Goal: Task Accomplishment & Management: Use online tool/utility

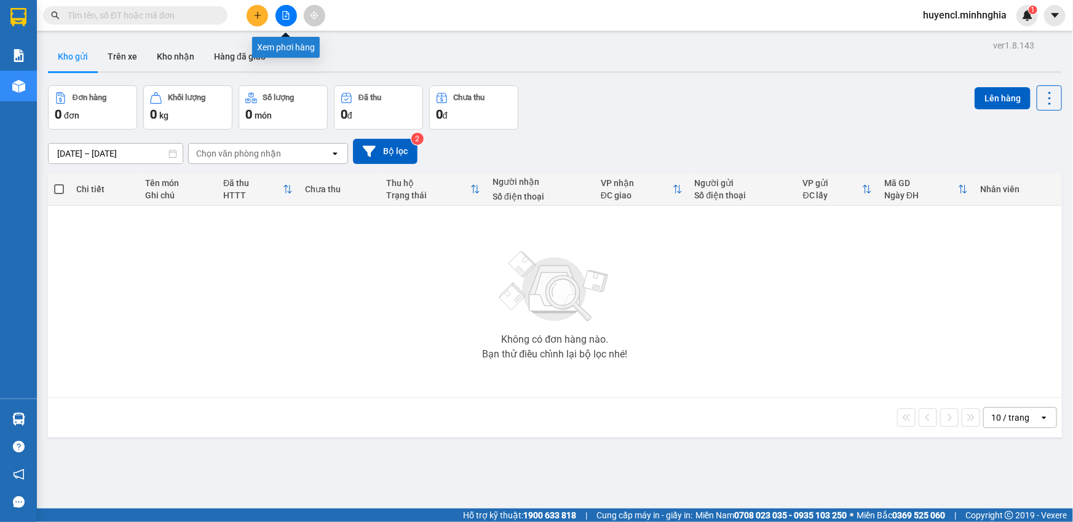
click at [286, 17] on icon "file-add" at bounding box center [286, 15] width 7 height 9
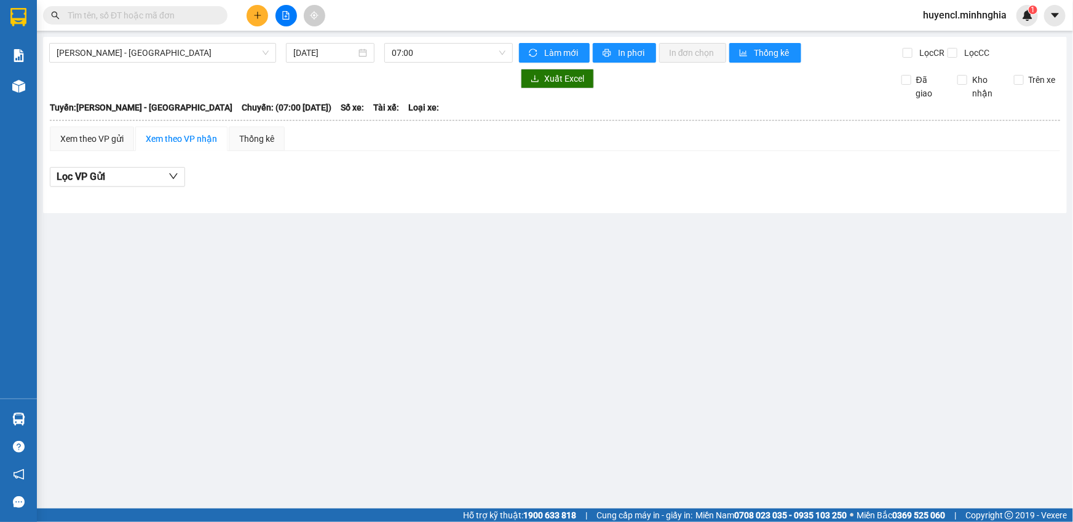
click at [167, 17] on input "text" at bounding box center [140, 16] width 145 height 14
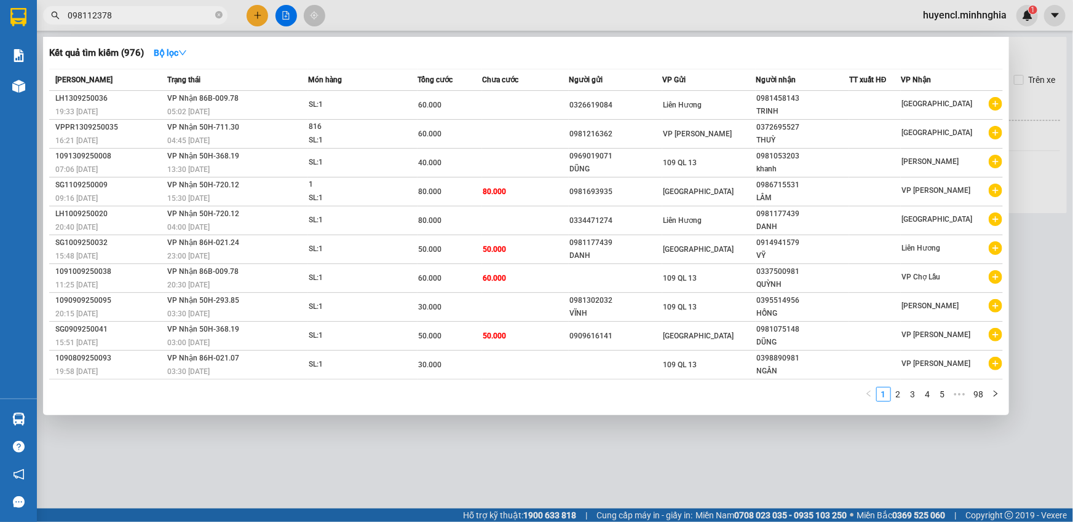
type input "0981123780"
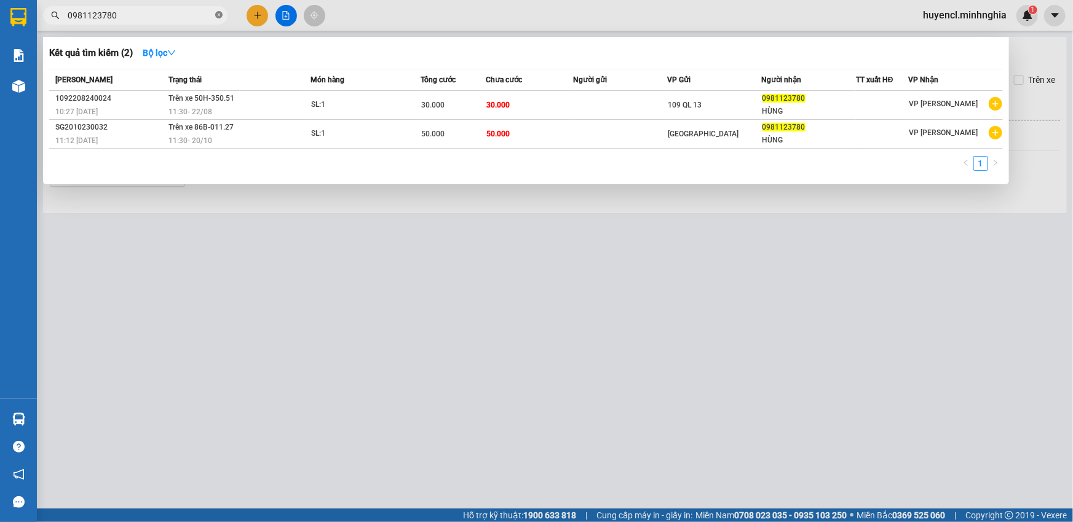
click at [222, 15] on icon "close-circle" at bounding box center [218, 14] width 7 height 7
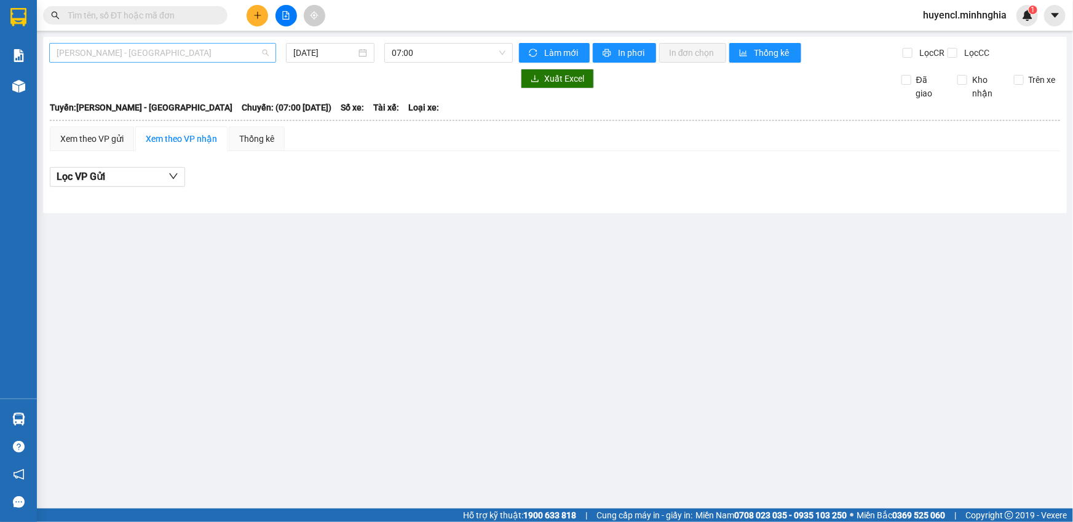
click at [206, 53] on span "[PERSON_NAME] - [GEOGRAPHIC_DATA]" at bounding box center [163, 53] width 212 height 18
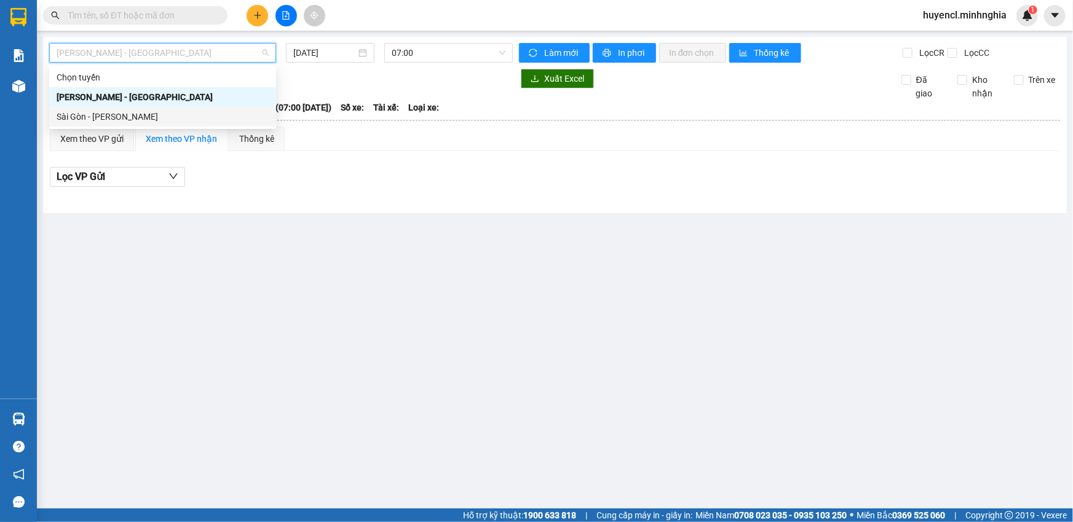
click at [199, 123] on div "Sài Gòn - [PERSON_NAME]" at bounding box center [163, 117] width 212 height 14
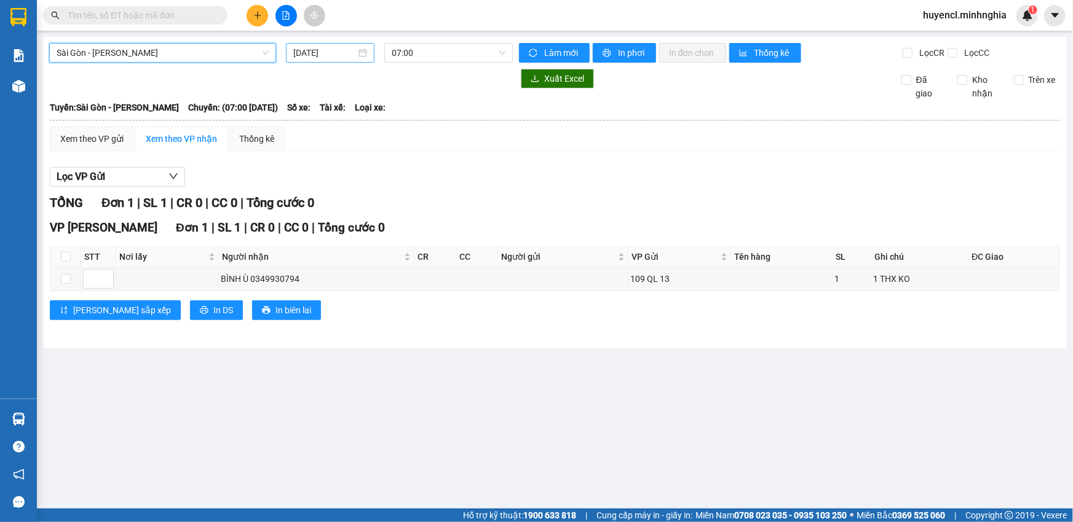
click at [317, 50] on input "[DATE]" at bounding box center [324, 53] width 63 height 14
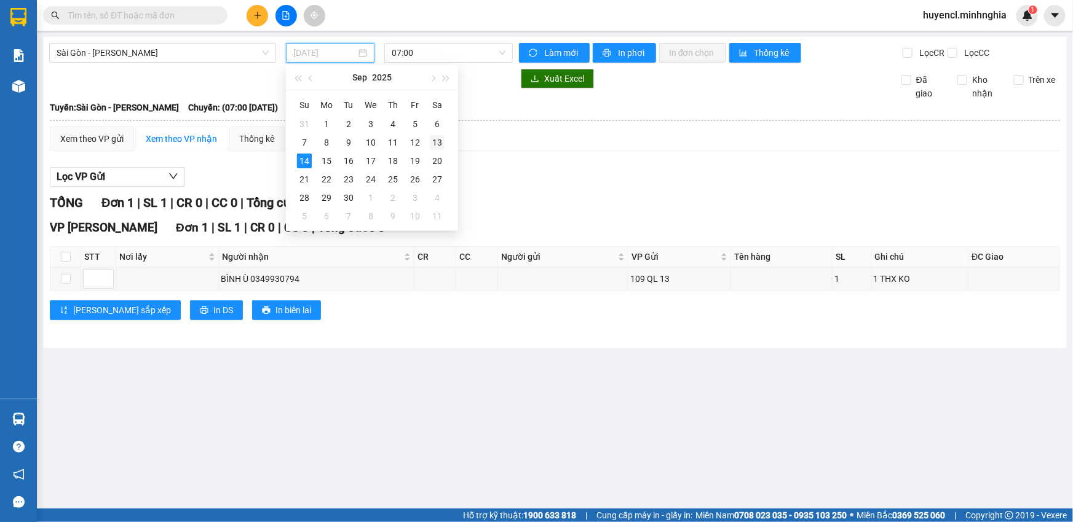
click at [438, 140] on div "13" at bounding box center [437, 142] width 15 height 15
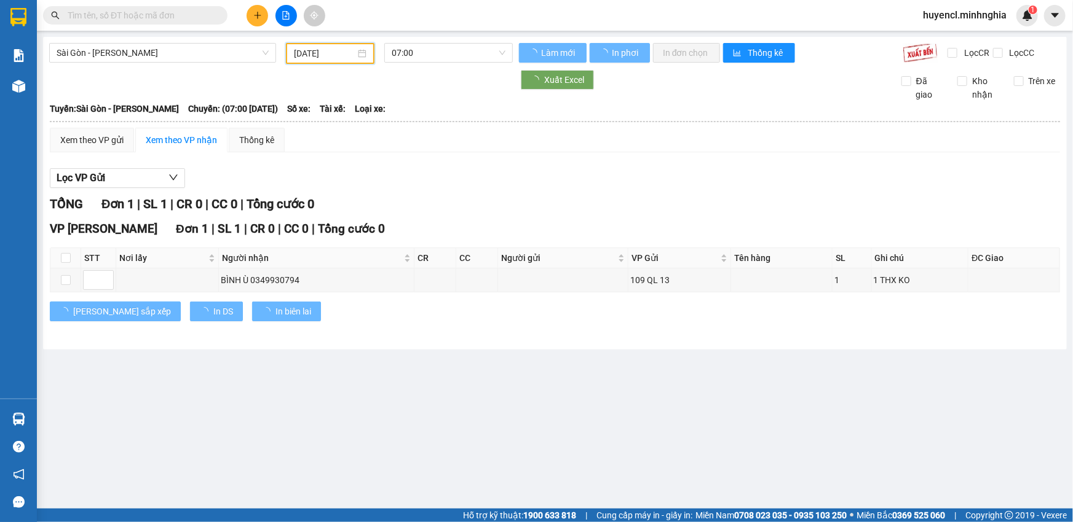
type input "[DATE]"
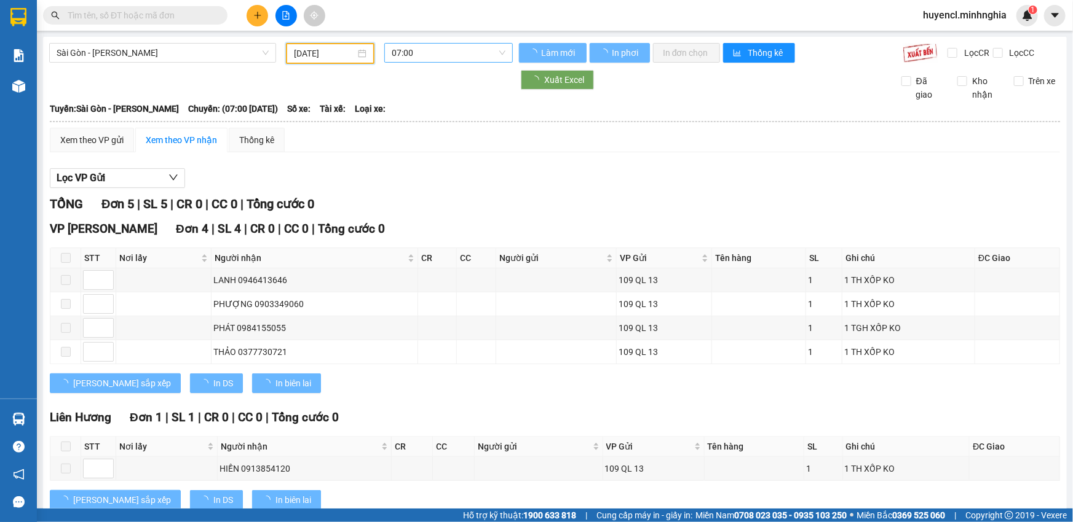
click at [471, 59] on span "07:00" at bounding box center [449, 53] width 114 height 18
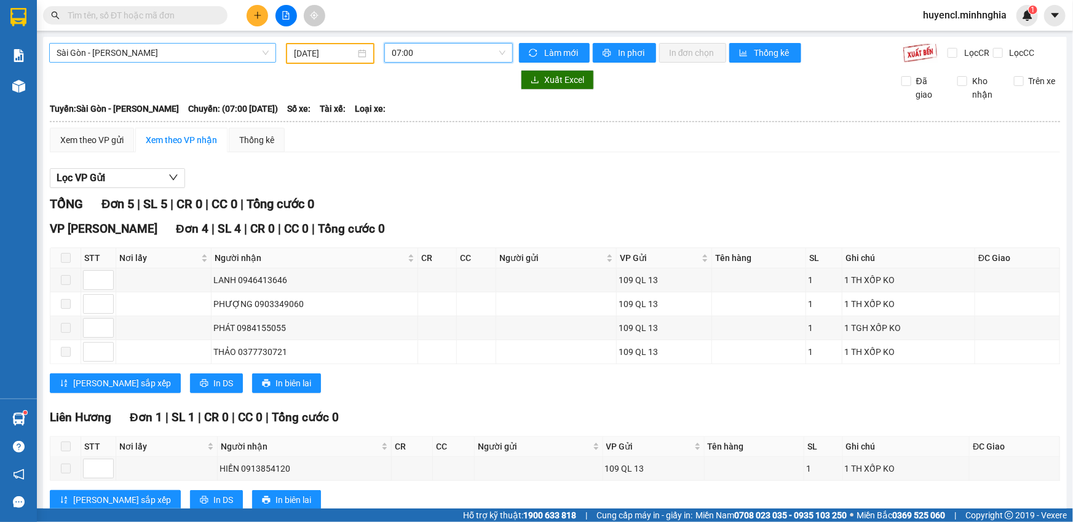
click at [152, 55] on span "Sài Gòn - [PERSON_NAME]" at bounding box center [163, 53] width 212 height 18
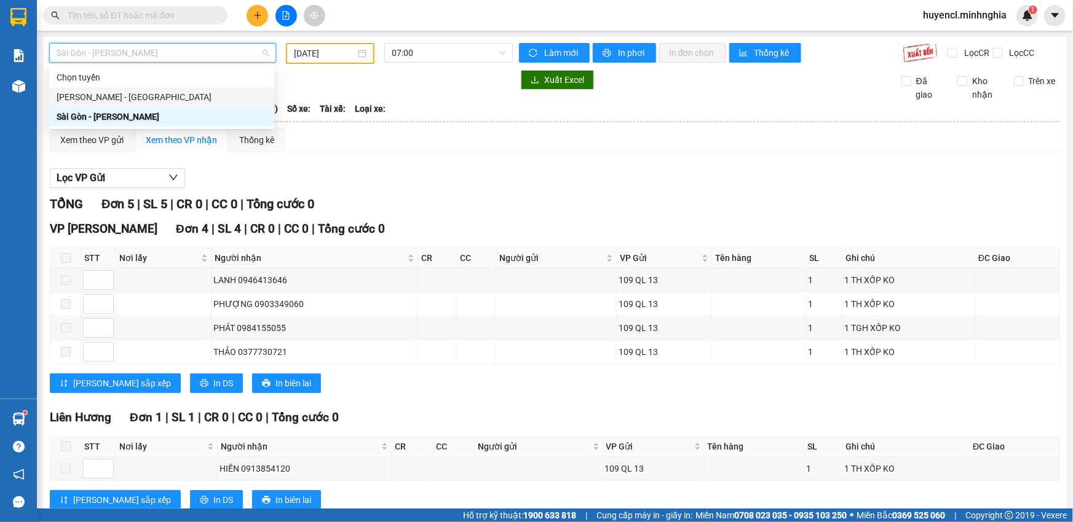
click at [149, 104] on div "[PERSON_NAME] - [GEOGRAPHIC_DATA]" at bounding box center [161, 97] width 225 height 20
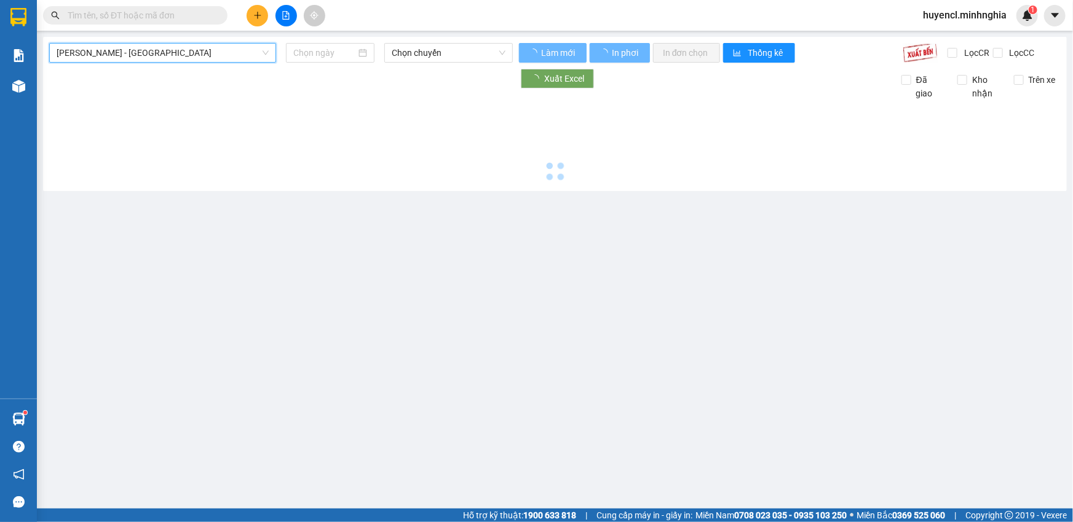
type input "[DATE]"
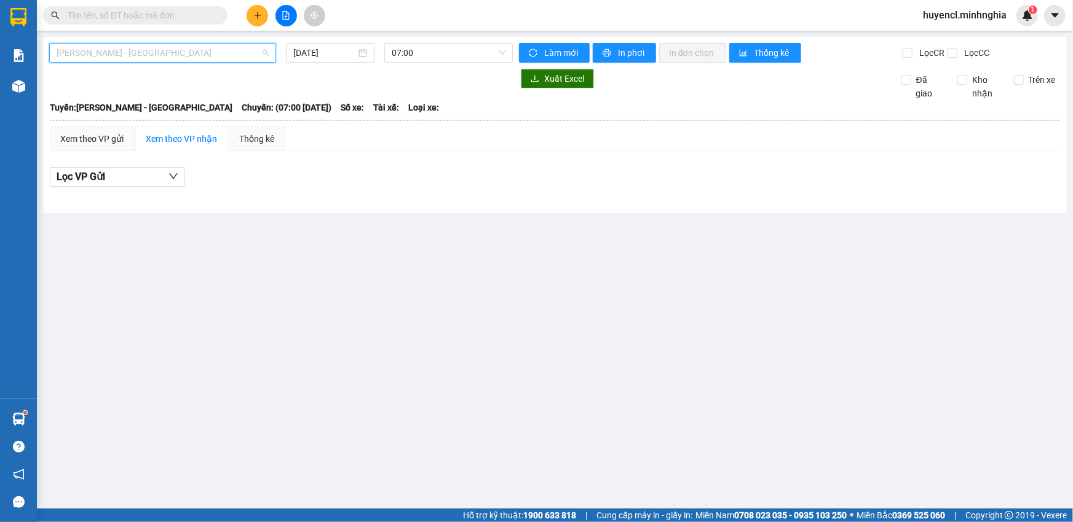
click at [226, 55] on span "[PERSON_NAME] - [GEOGRAPHIC_DATA]" at bounding box center [163, 53] width 212 height 18
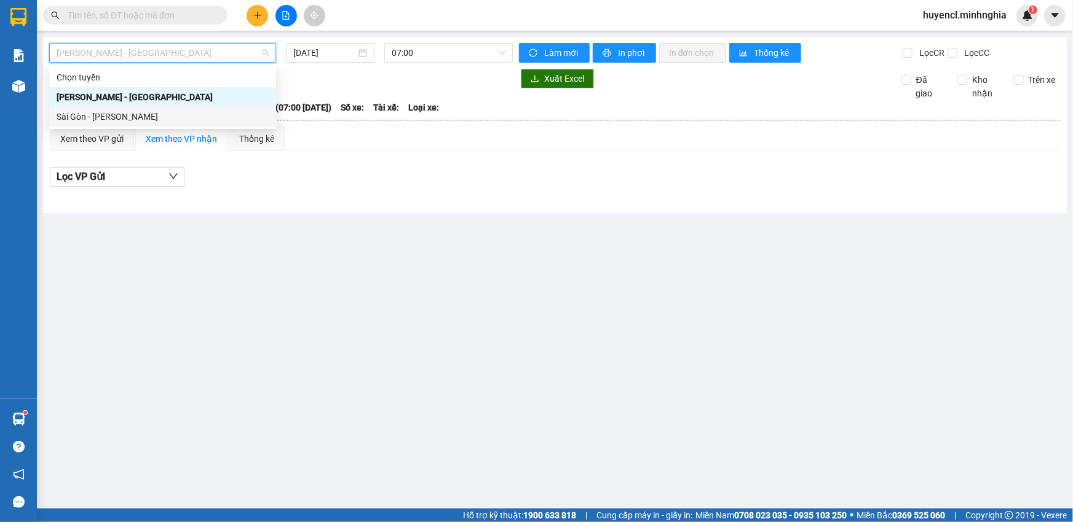
click at [171, 124] on div "Sài Gòn - [PERSON_NAME]" at bounding box center [162, 117] width 227 height 20
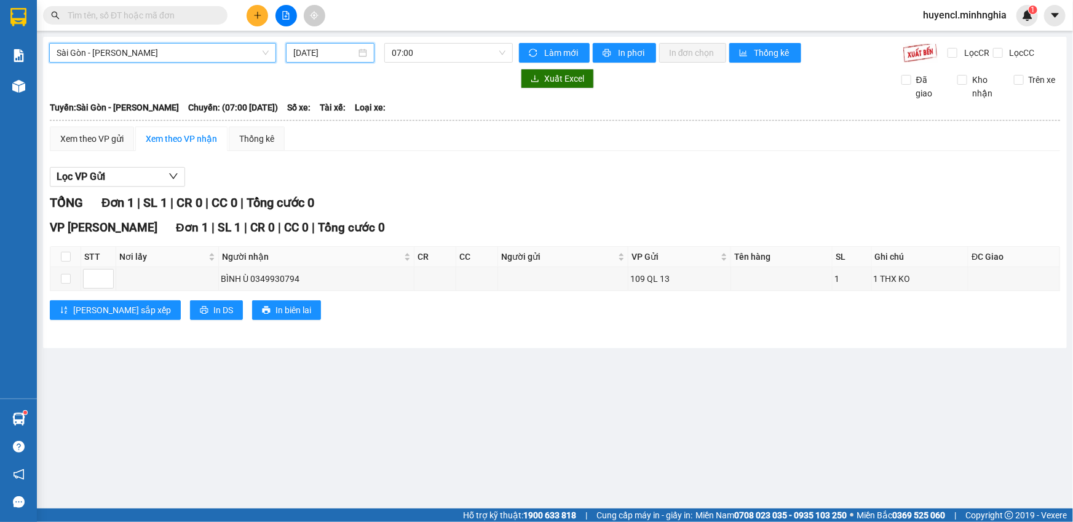
click at [318, 58] on input "[DATE]" at bounding box center [324, 53] width 63 height 14
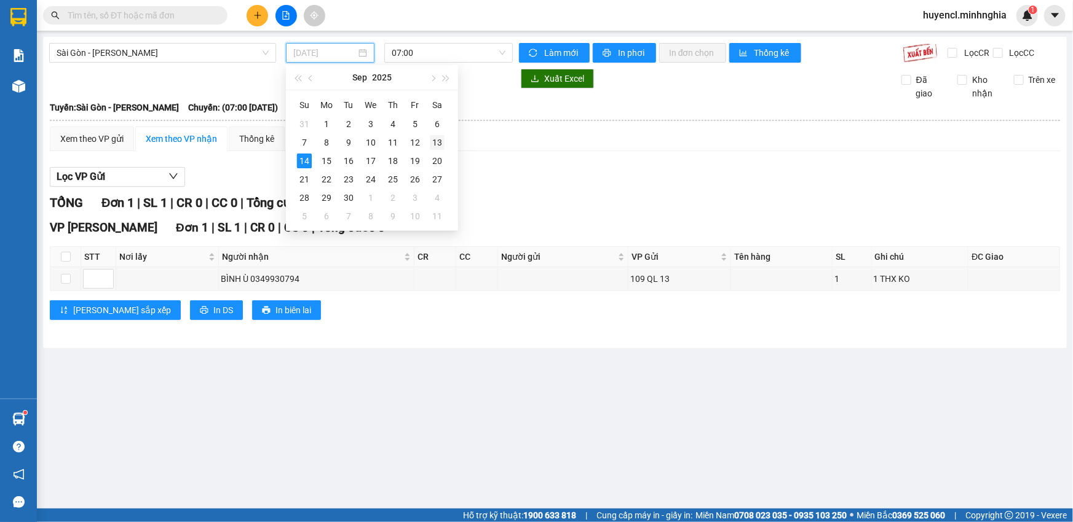
click at [430, 141] on div "13" at bounding box center [437, 142] width 15 height 15
type input "[DATE]"
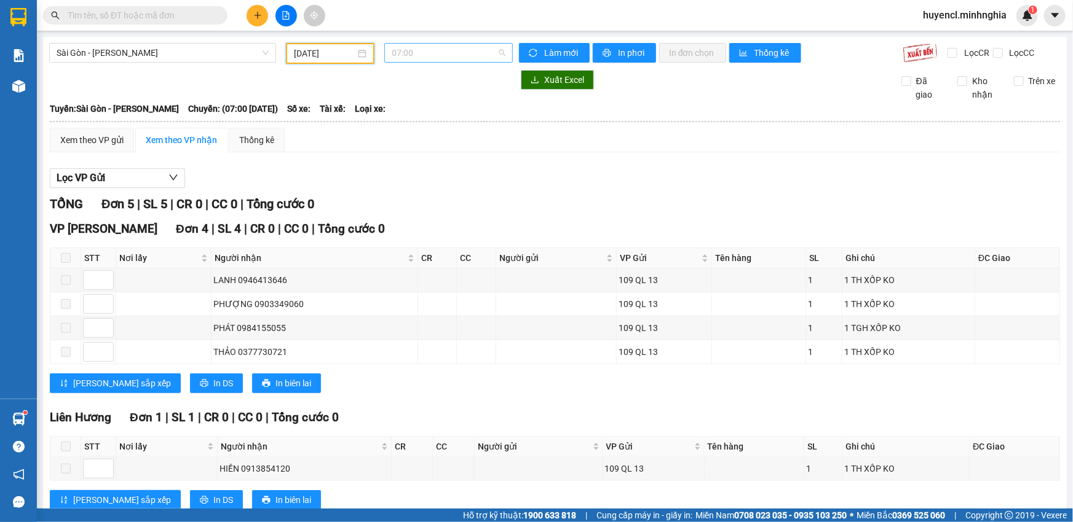
click at [456, 54] on span "07:00" at bounding box center [449, 53] width 114 height 18
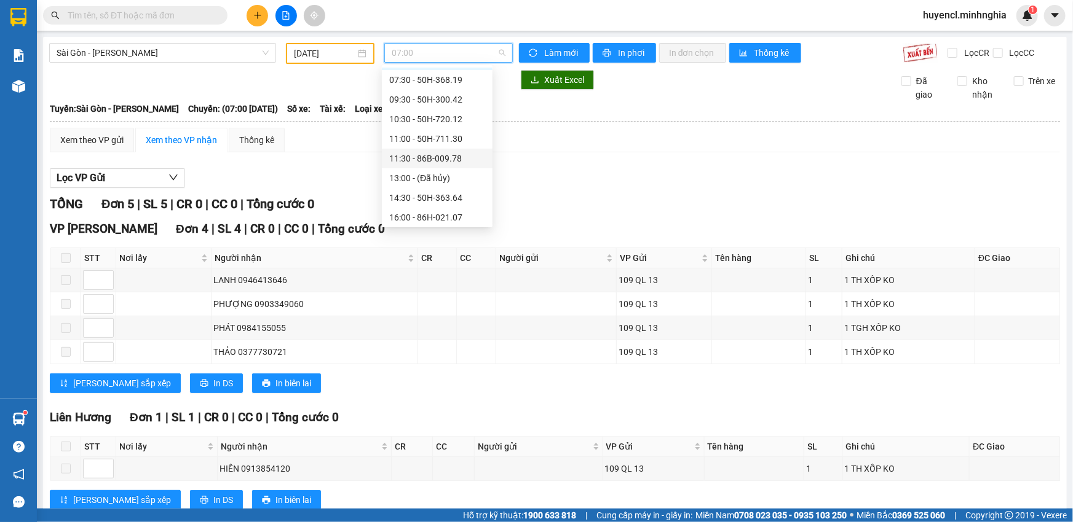
scroll to position [55, 0]
click at [455, 199] on div "16:00 - 86H-021.07" at bounding box center [437, 199] width 96 height 14
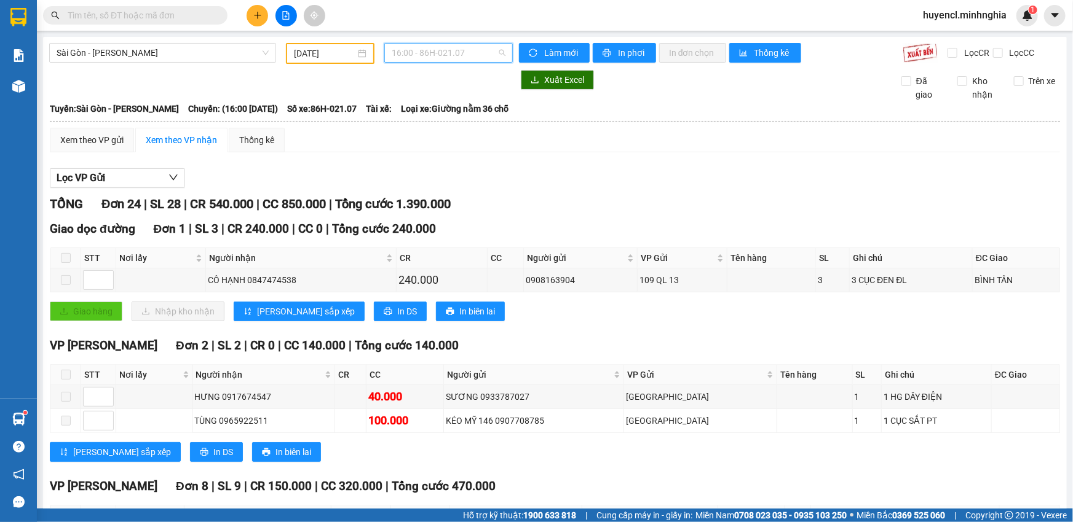
click at [438, 55] on span "16:00 - 86H-021.07" at bounding box center [449, 53] width 114 height 18
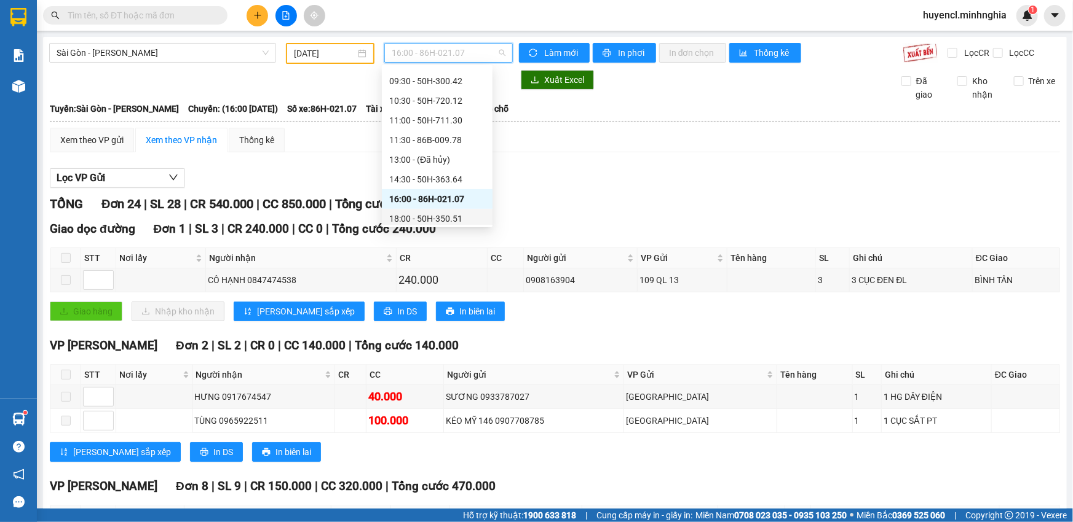
click at [444, 218] on div "18:00 - 50H-350.51" at bounding box center [437, 219] width 96 height 14
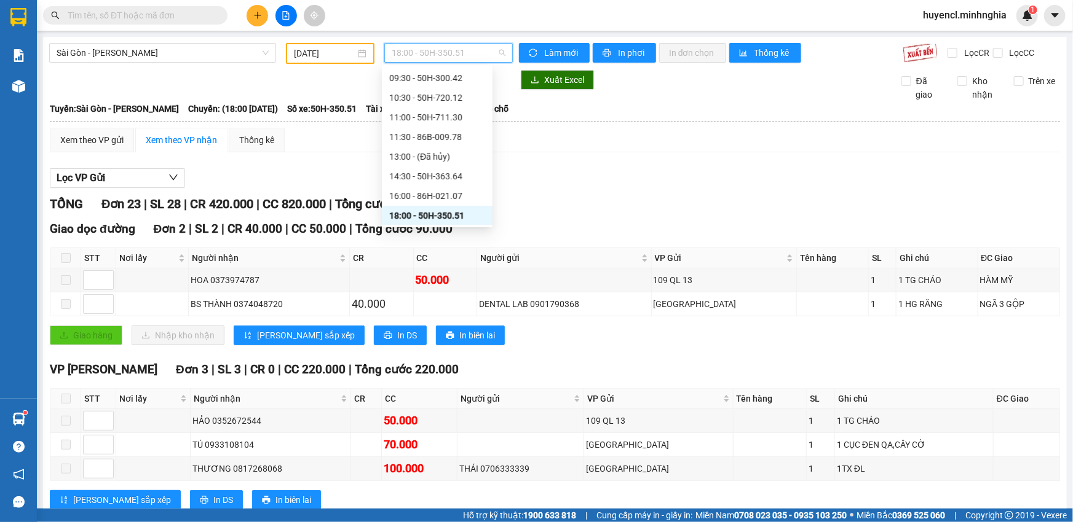
click at [441, 50] on span "18:00 - 50H-350.51" at bounding box center [449, 53] width 114 height 18
click at [448, 184] on div "21:00 - 86B-009.80" at bounding box center [437, 180] width 96 height 14
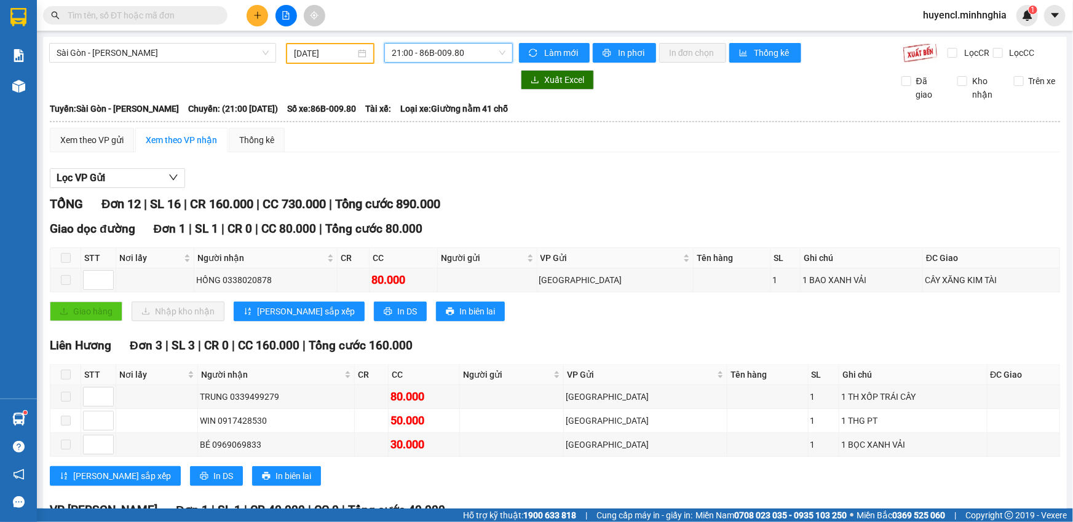
click at [471, 55] on span "21:00 - 86B-009.80" at bounding box center [449, 53] width 114 height 18
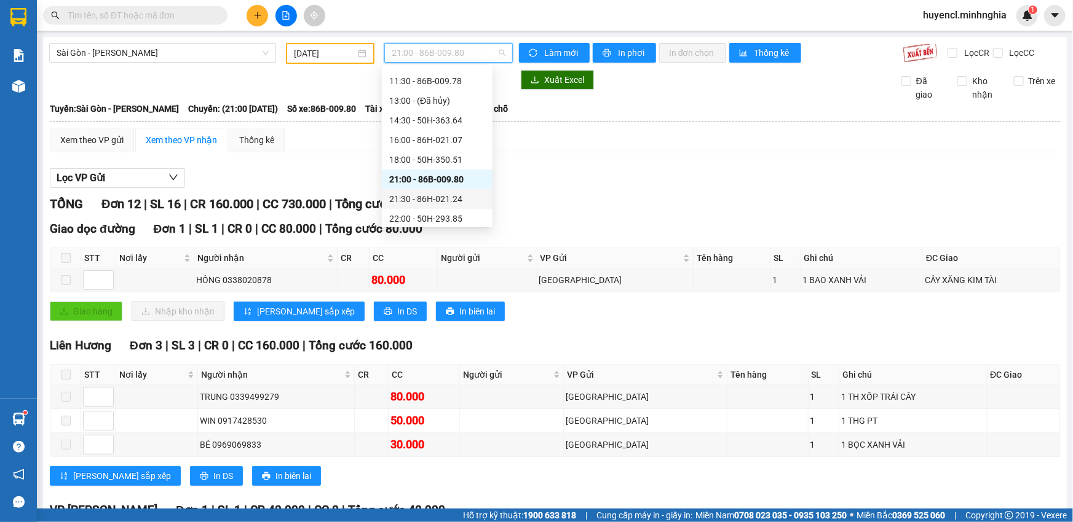
click at [451, 200] on div "21:30 - 86H-021.24" at bounding box center [437, 199] width 96 height 14
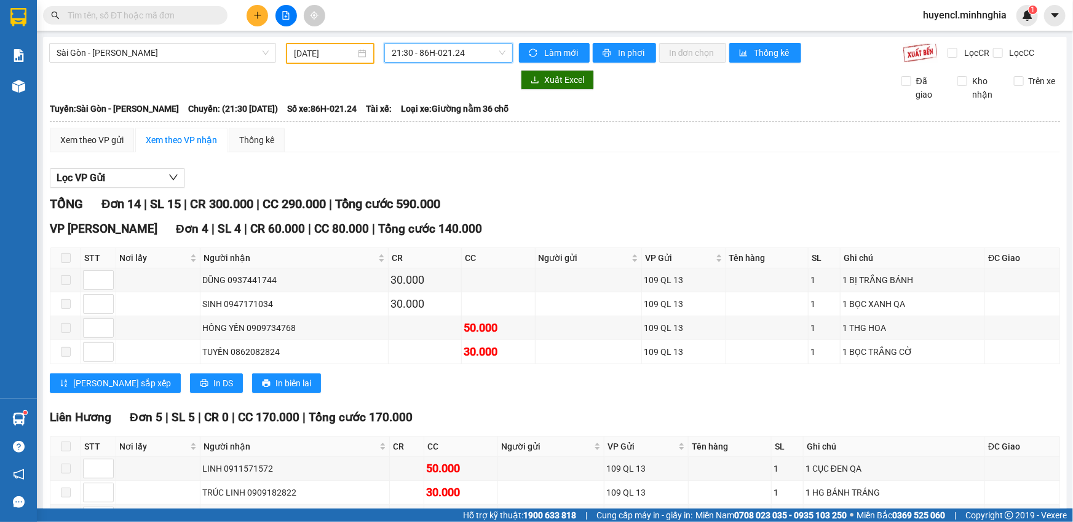
click at [438, 50] on span "21:30 - 86H-021.24" at bounding box center [449, 53] width 114 height 18
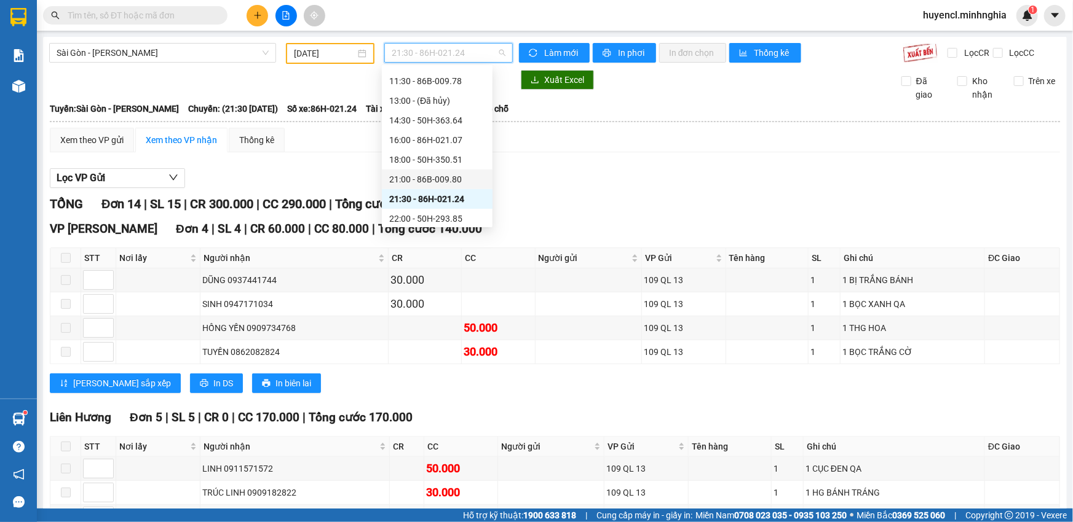
click at [418, 187] on div "21:00 - 86B-009.80" at bounding box center [437, 180] width 111 height 20
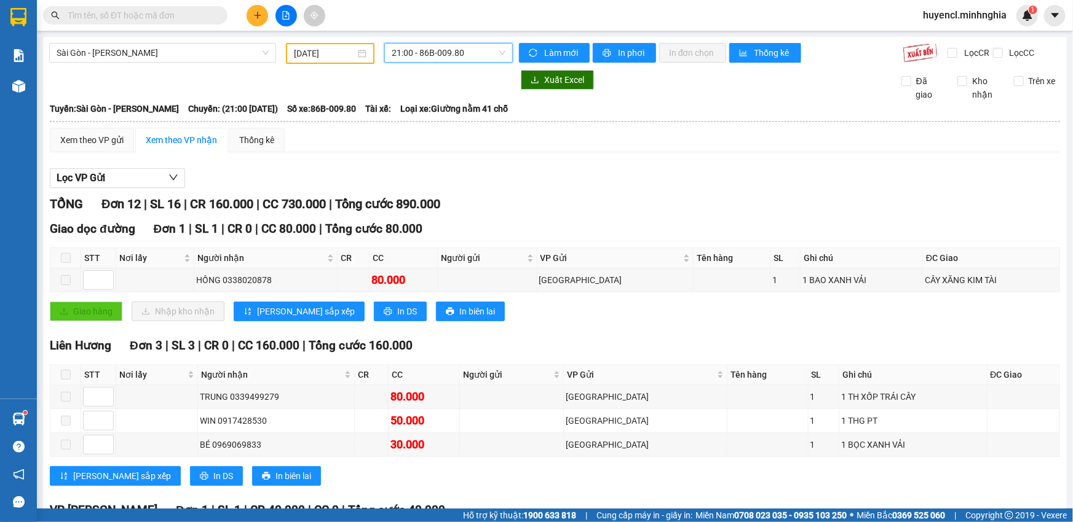
click at [455, 49] on span "21:00 - 86B-009.80" at bounding box center [449, 53] width 114 height 18
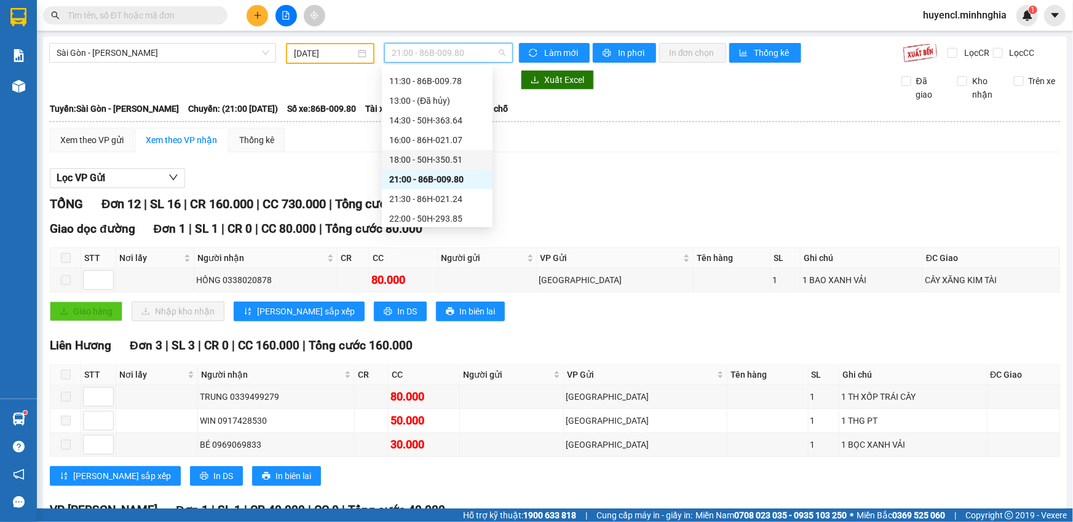
click at [446, 158] on div "18:00 - 50H-350.51" at bounding box center [437, 160] width 96 height 14
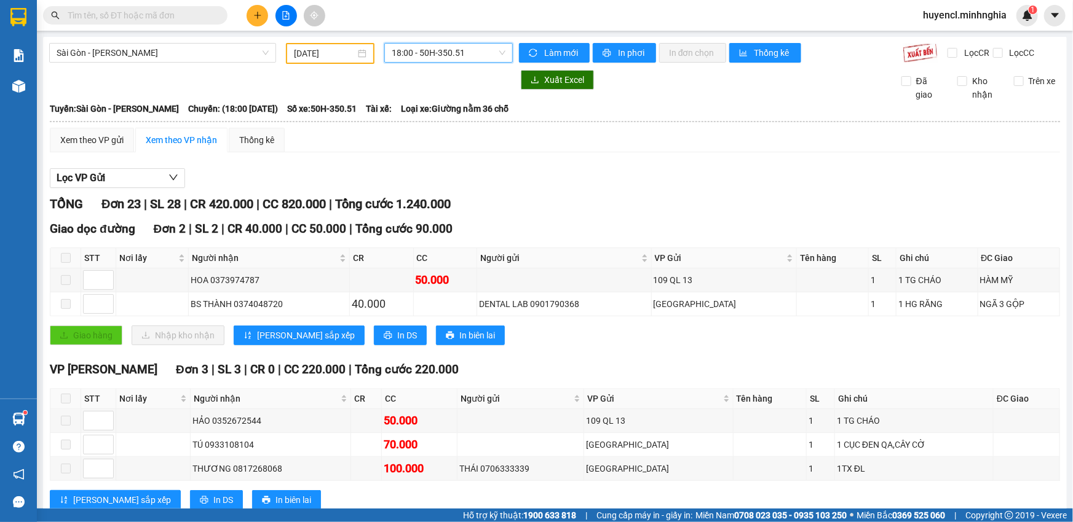
click at [456, 59] on span "18:00 - 50H-350.51" at bounding box center [449, 53] width 114 height 18
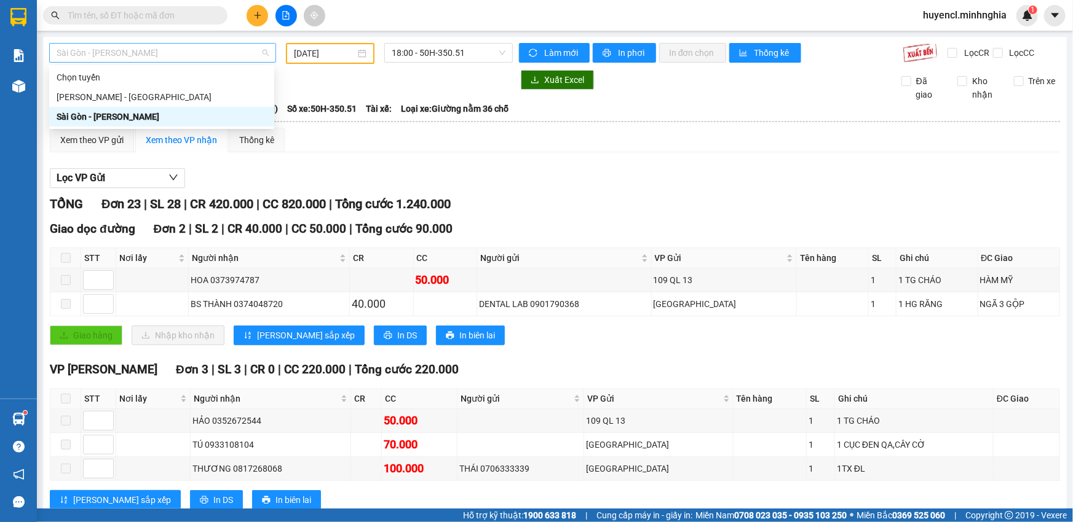
click at [189, 50] on span "Sài Gòn - [PERSON_NAME]" at bounding box center [163, 53] width 212 height 18
drag, startPoint x: 183, startPoint y: 95, endPoint x: 366, endPoint y: 46, distance: 188.9
click at [186, 95] on div "[PERSON_NAME] - [GEOGRAPHIC_DATA]" at bounding box center [162, 97] width 210 height 14
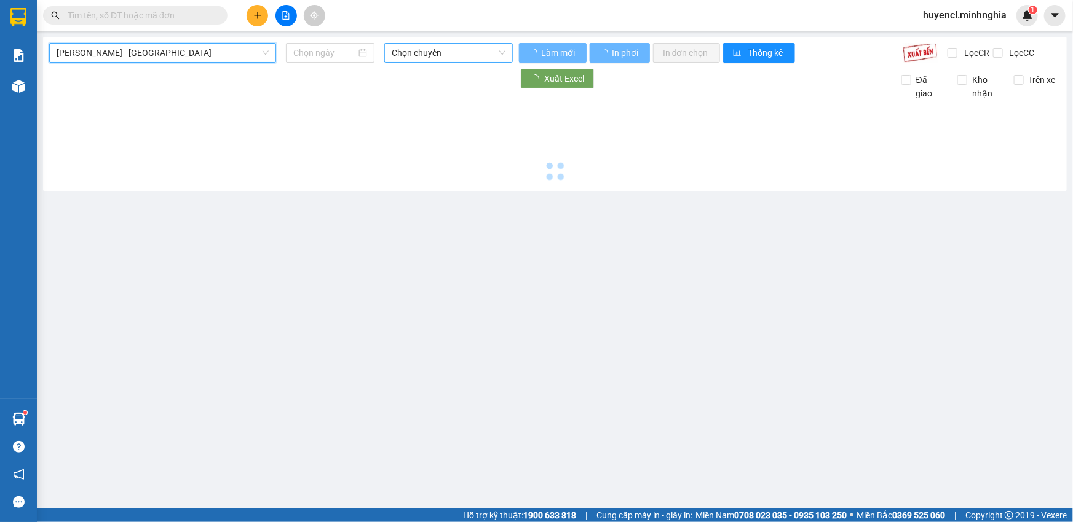
type input "[DATE]"
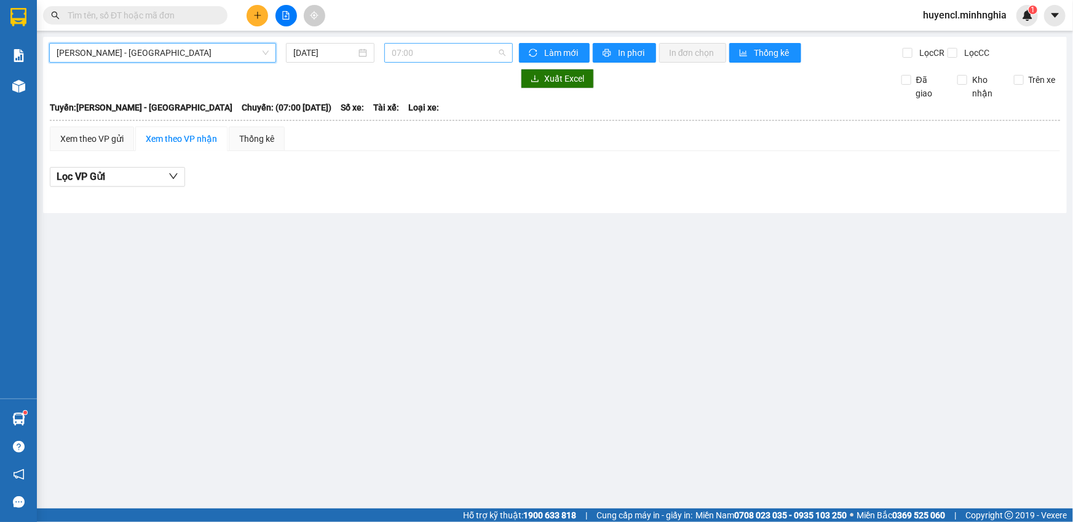
scroll to position [19, 0]
click at [448, 53] on span "07:00" at bounding box center [449, 53] width 114 height 18
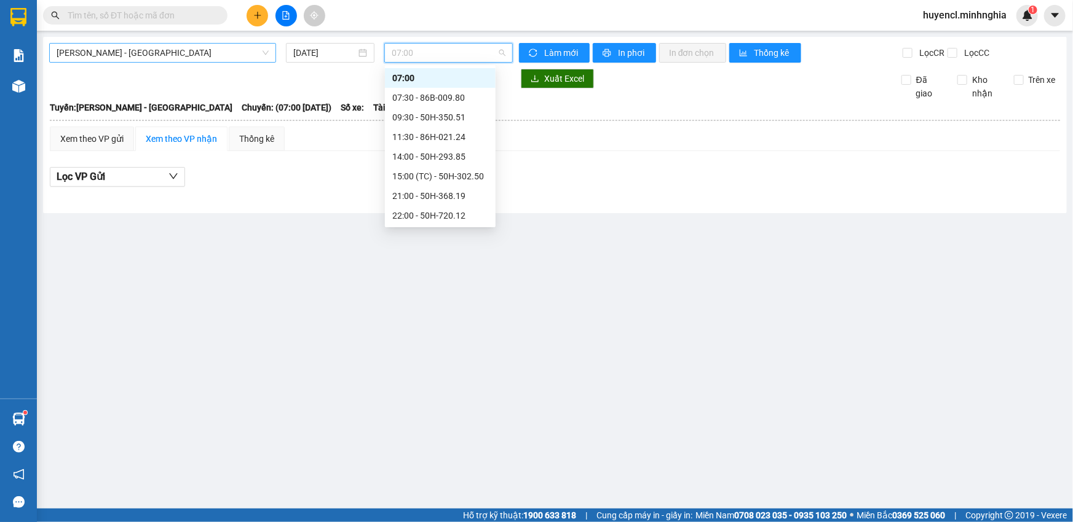
click at [238, 49] on span "[PERSON_NAME] - [GEOGRAPHIC_DATA]" at bounding box center [163, 53] width 212 height 18
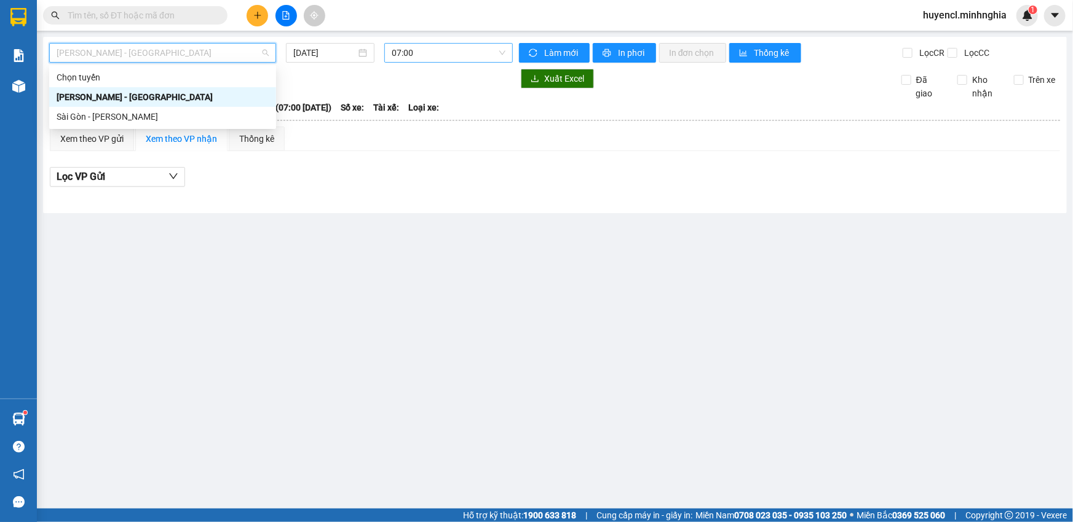
click at [510, 51] on div "07:00" at bounding box center [448, 53] width 128 height 20
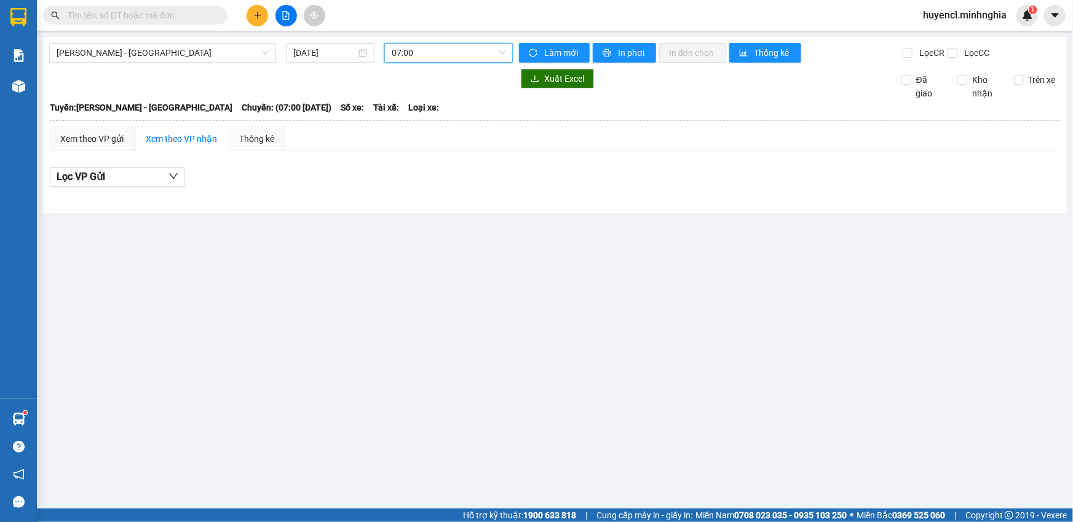
click at [467, 54] on span "07:00" at bounding box center [449, 53] width 114 height 18
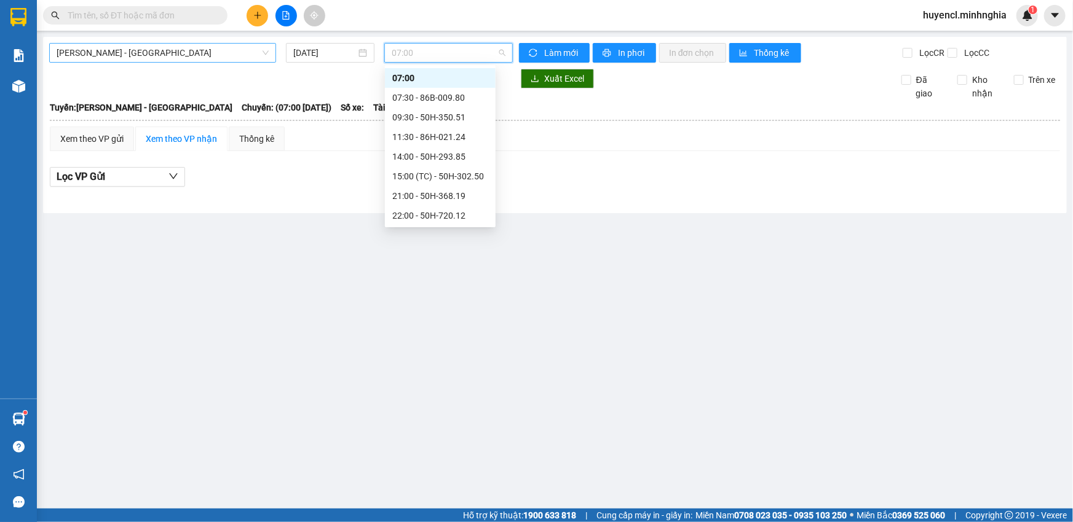
click at [272, 52] on div "[PERSON_NAME] - [GEOGRAPHIC_DATA]" at bounding box center [162, 53] width 227 height 20
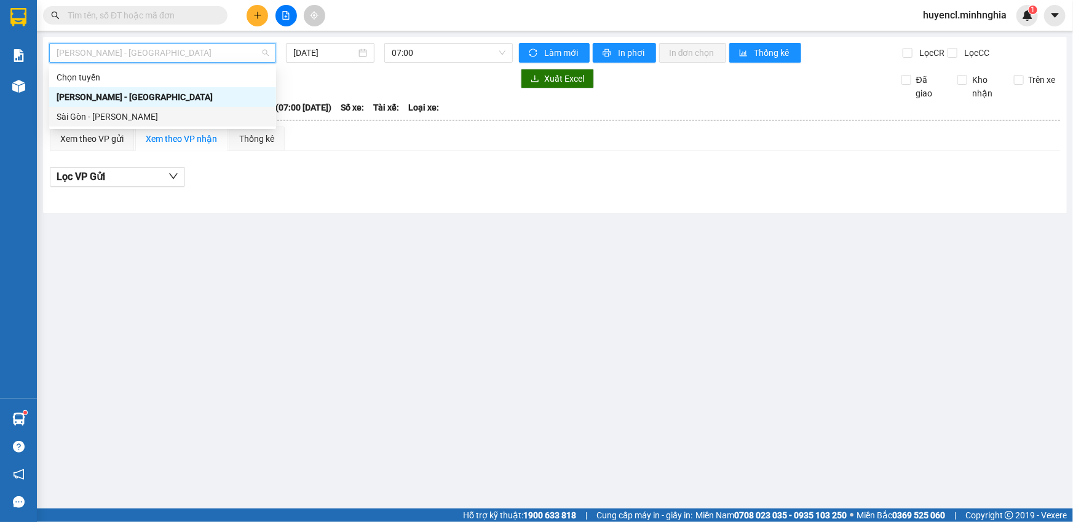
click at [210, 114] on div "Sài Gòn - [PERSON_NAME]" at bounding box center [163, 117] width 212 height 14
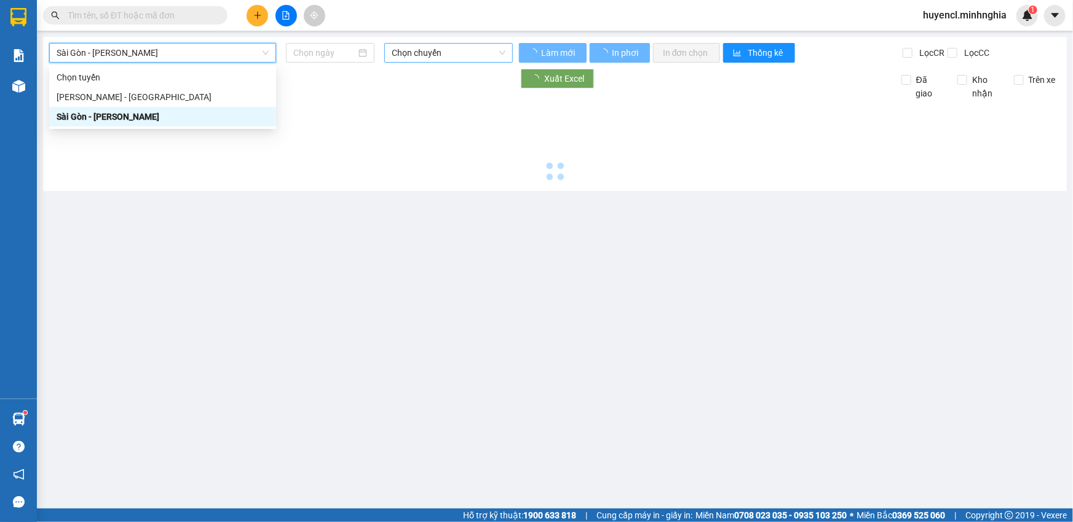
type input "[DATE]"
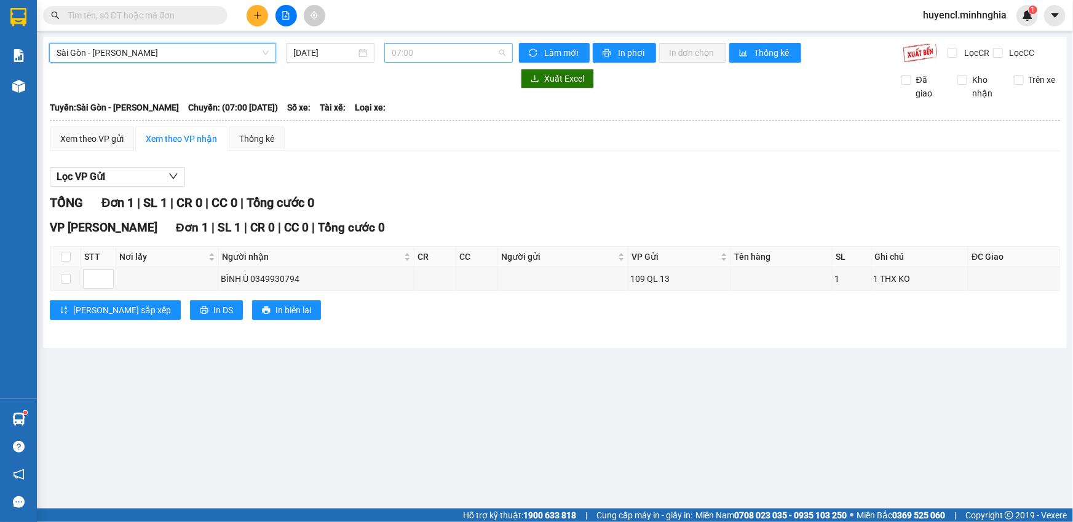
click at [469, 53] on span "07:00" at bounding box center [449, 53] width 114 height 18
click at [203, 47] on span "Sài Gòn - [PERSON_NAME]" at bounding box center [163, 53] width 212 height 18
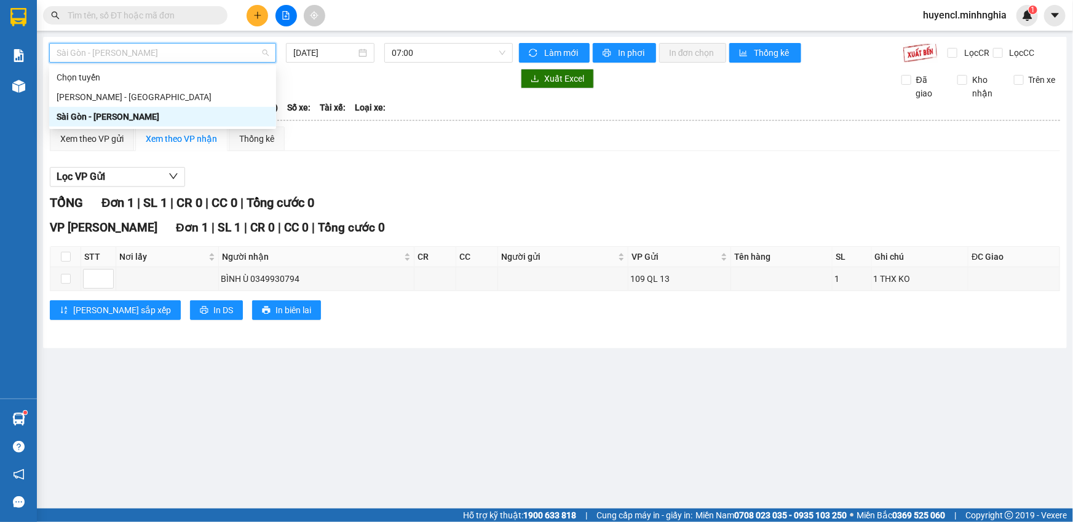
click at [147, 123] on div "Sài Gòn - [PERSON_NAME]" at bounding box center [163, 117] width 212 height 14
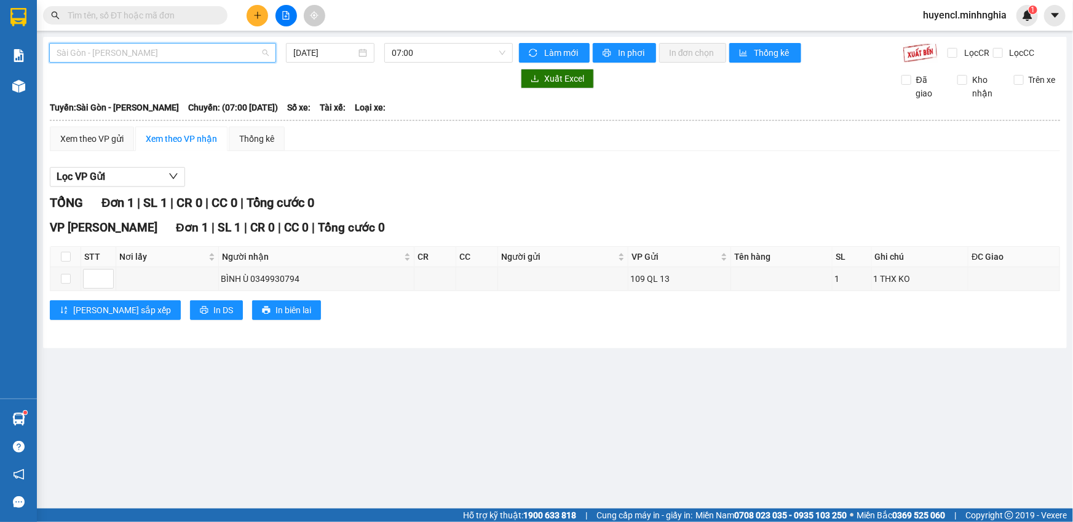
click at [189, 53] on span "Sài Gòn - [PERSON_NAME]" at bounding box center [163, 53] width 212 height 18
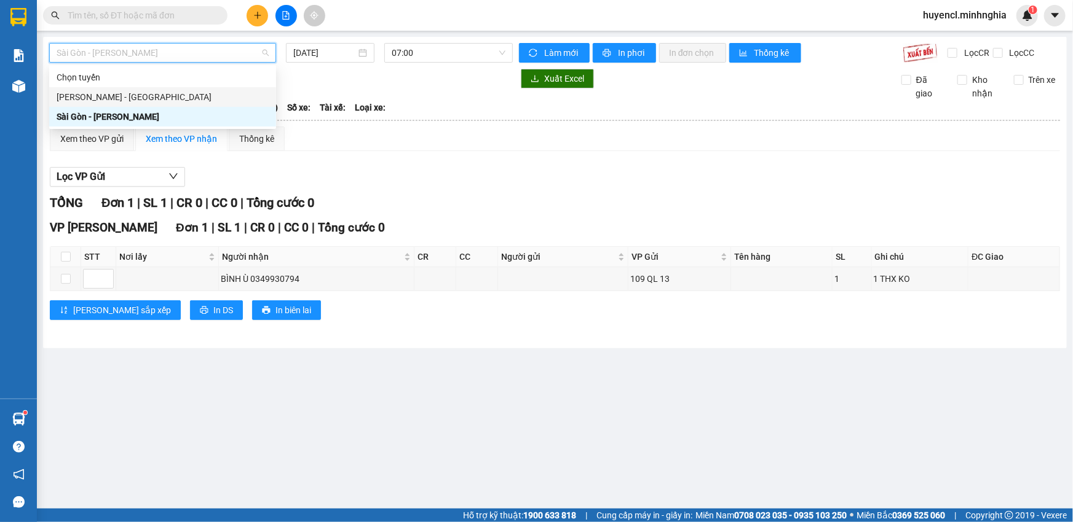
click at [151, 104] on div "[PERSON_NAME] - [GEOGRAPHIC_DATA]" at bounding box center [162, 97] width 227 height 20
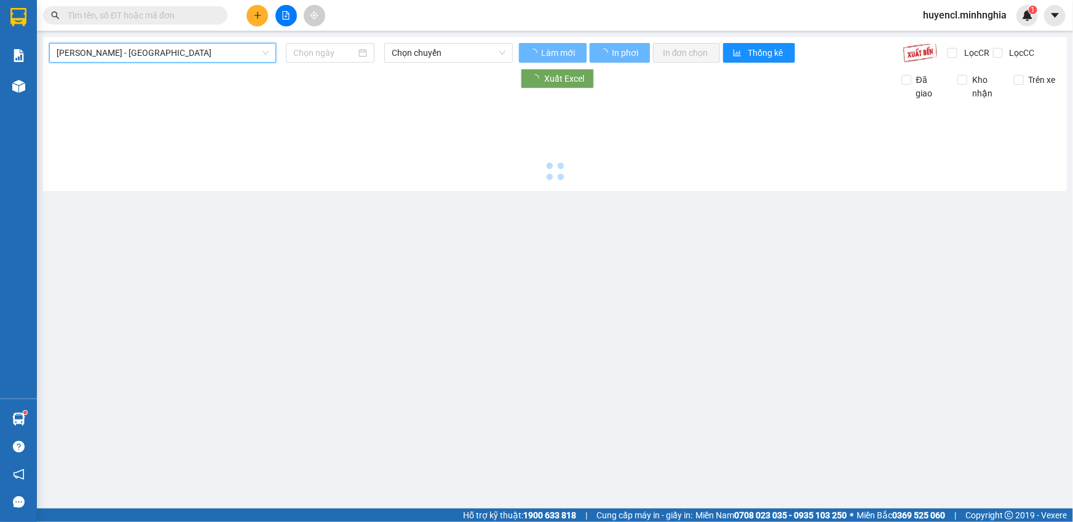
type input "[DATE]"
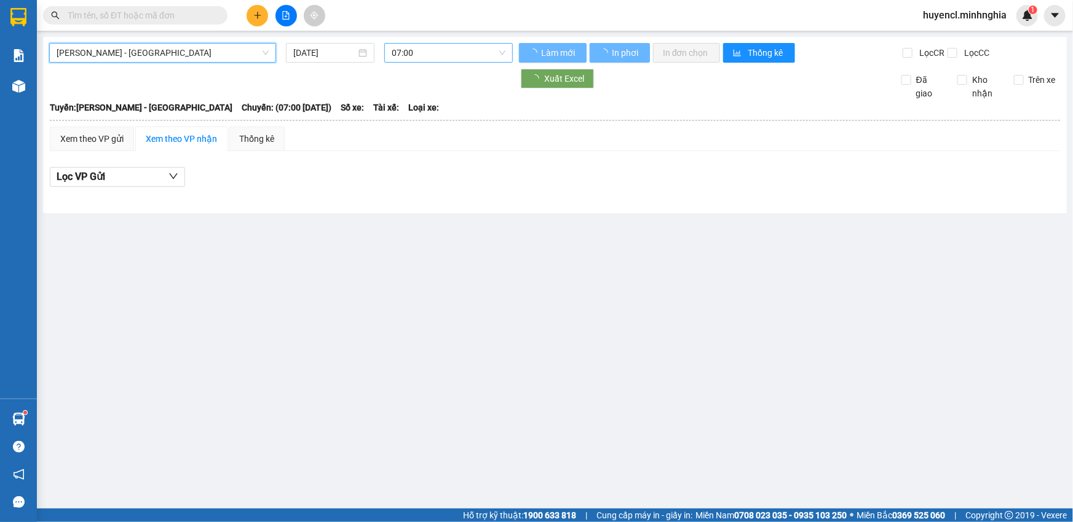
click at [455, 59] on span "07:00" at bounding box center [449, 53] width 114 height 18
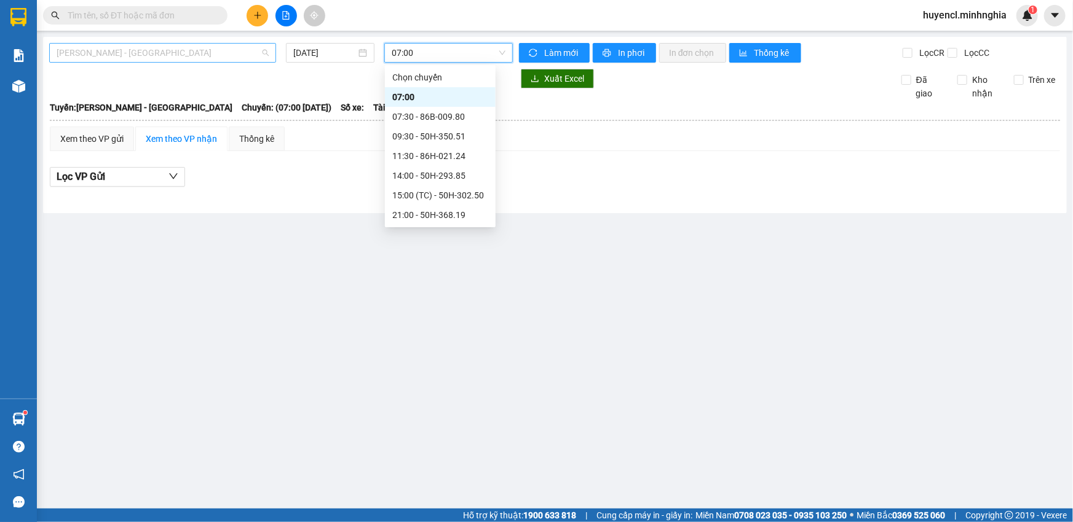
click at [140, 49] on span "[PERSON_NAME] - [GEOGRAPHIC_DATA]" at bounding box center [163, 53] width 212 height 18
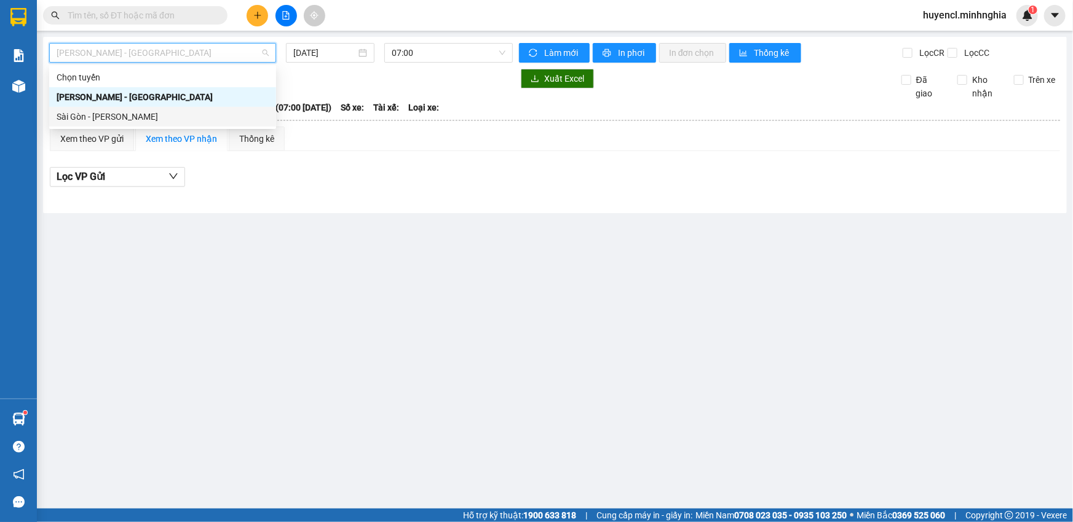
click at [140, 122] on div "Sài Gòn - [PERSON_NAME]" at bounding box center [163, 117] width 212 height 14
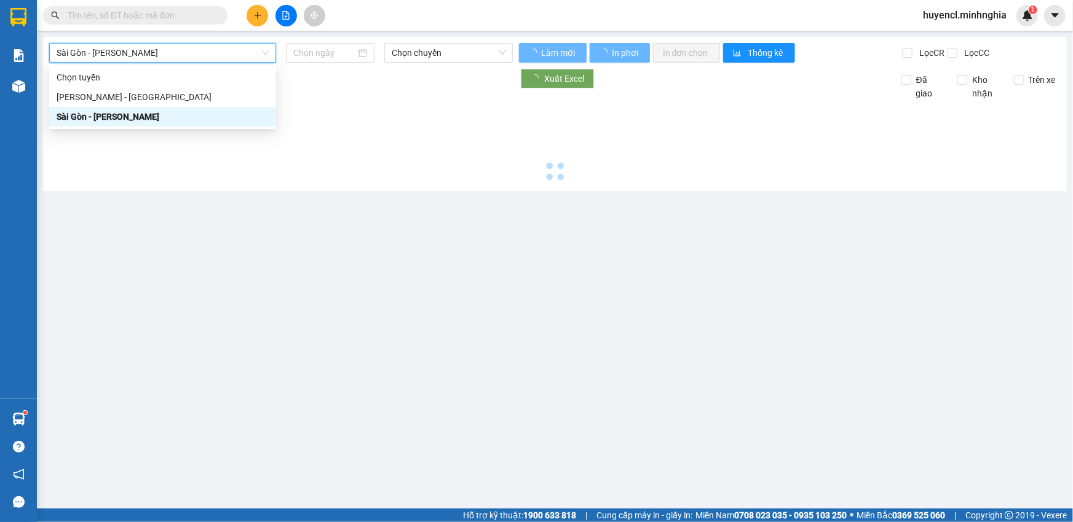
type input "[DATE]"
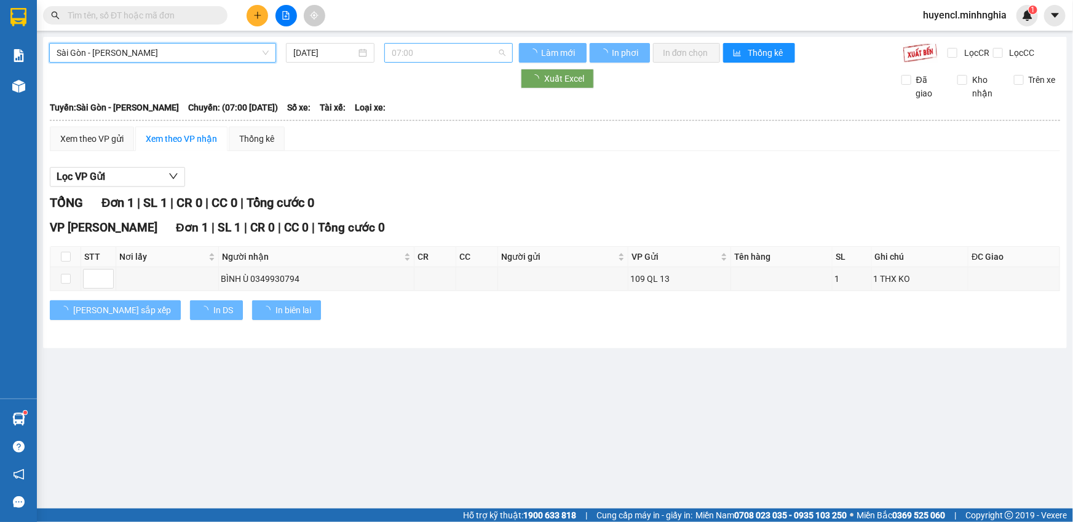
click at [449, 53] on span "07:00" at bounding box center [449, 53] width 114 height 18
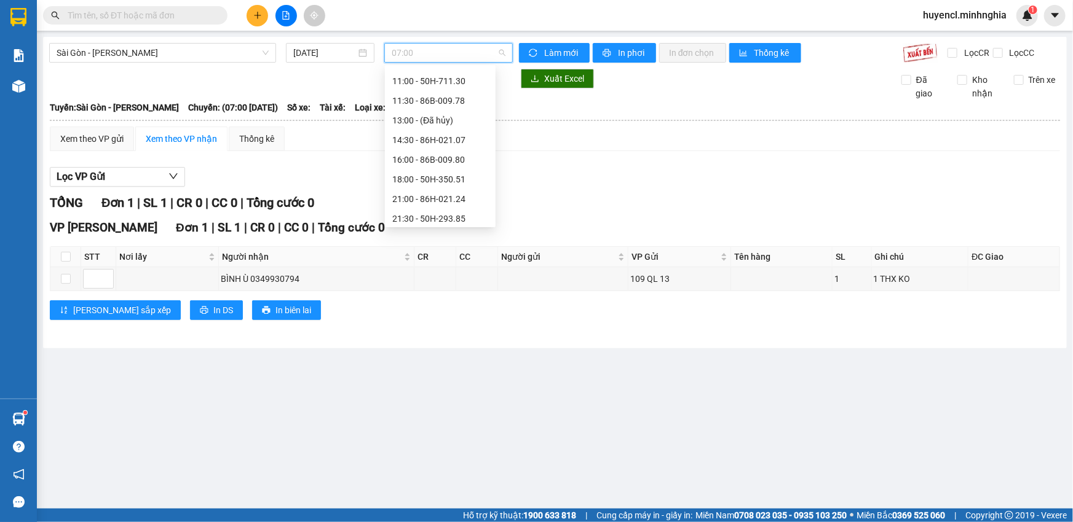
scroll to position [117, 0]
